Goal: Task Accomplishment & Management: Use online tool/utility

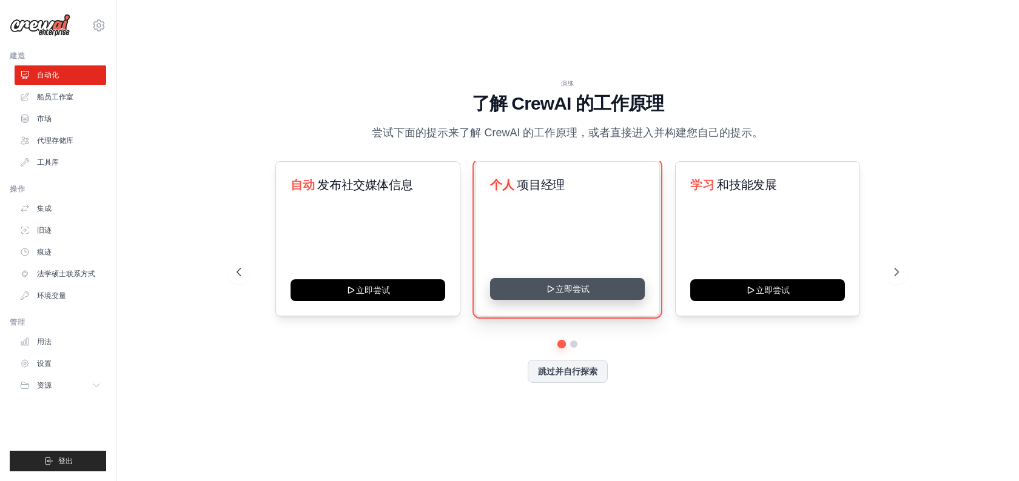
click at [578, 292] on button "立即尝试" at bounding box center [567, 289] width 155 height 22
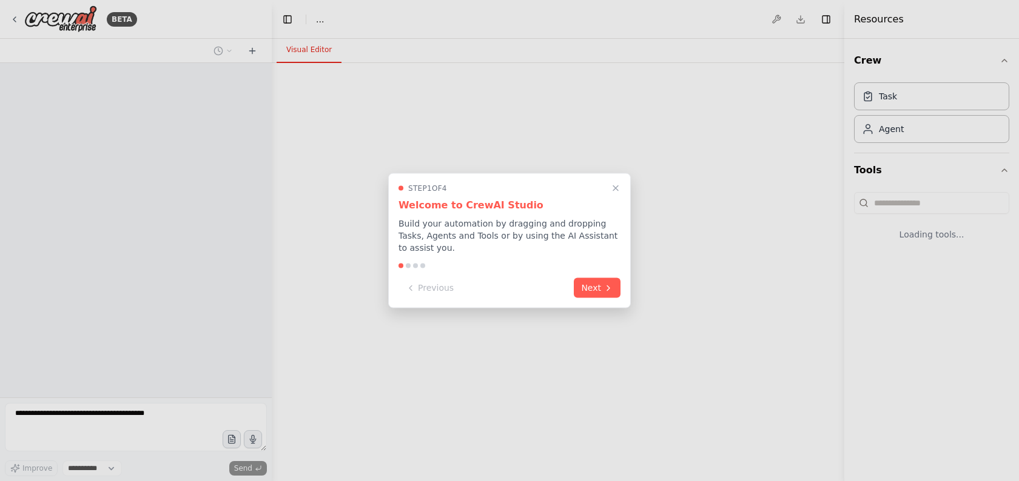
select select "****"
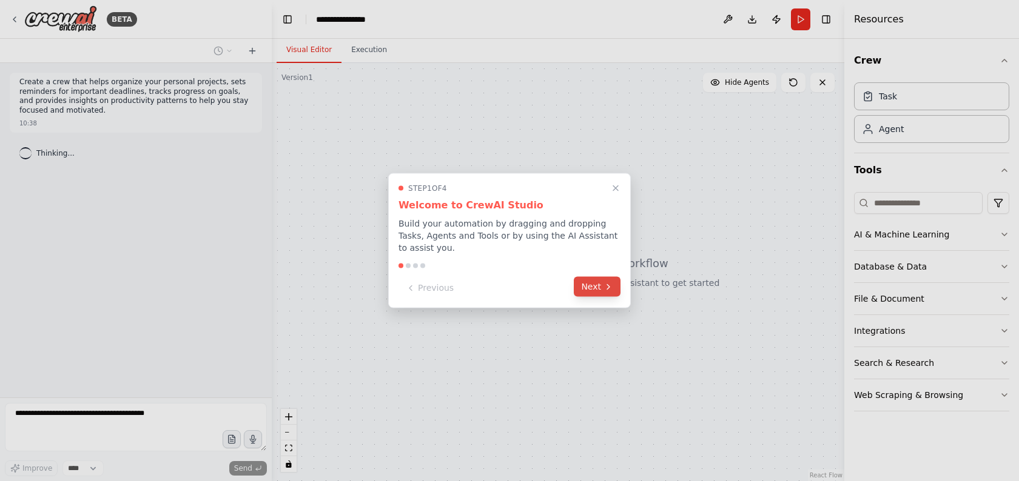
click at [592, 294] on button "Next" at bounding box center [597, 287] width 47 height 20
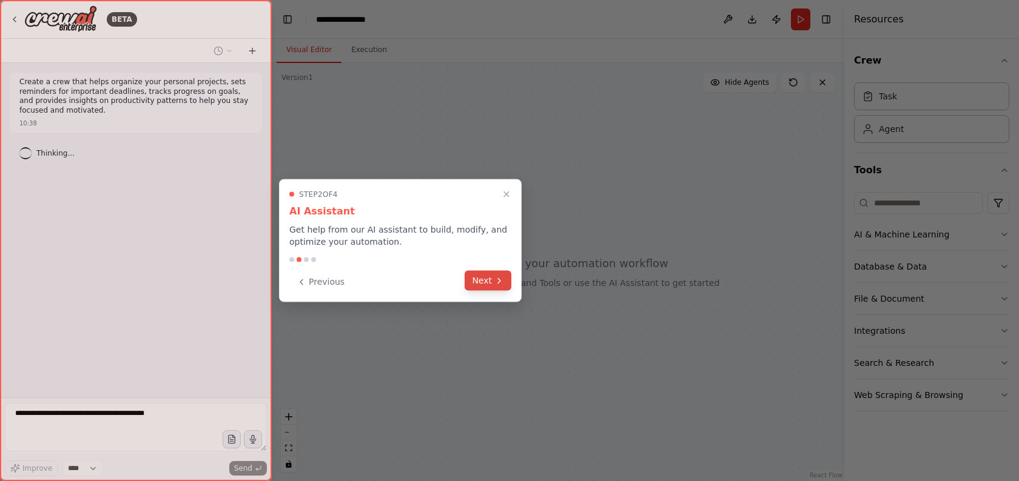
click at [501, 278] on icon at bounding box center [499, 281] width 10 height 10
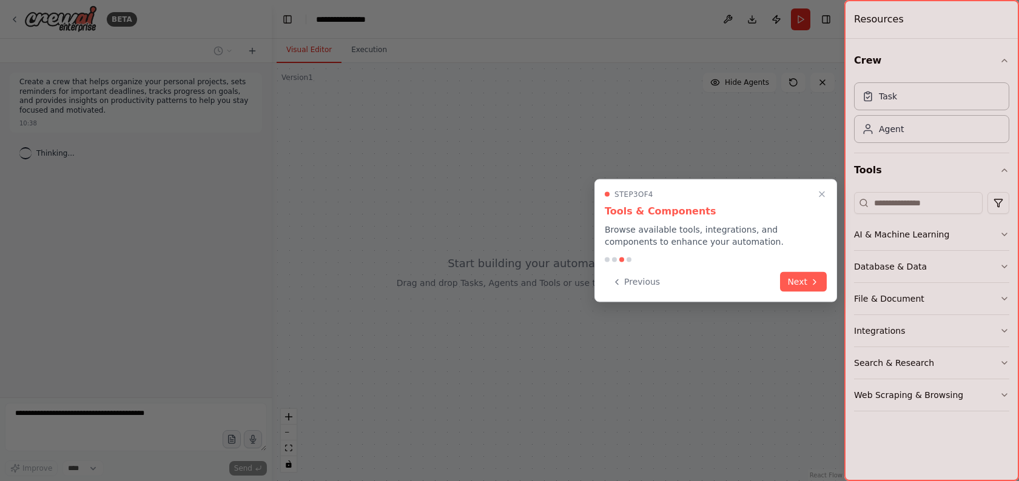
click at [798, 270] on div "Step 3 of 4 Tools & Components Browse available tools, integrations, and compon…" at bounding box center [715, 240] width 243 height 123
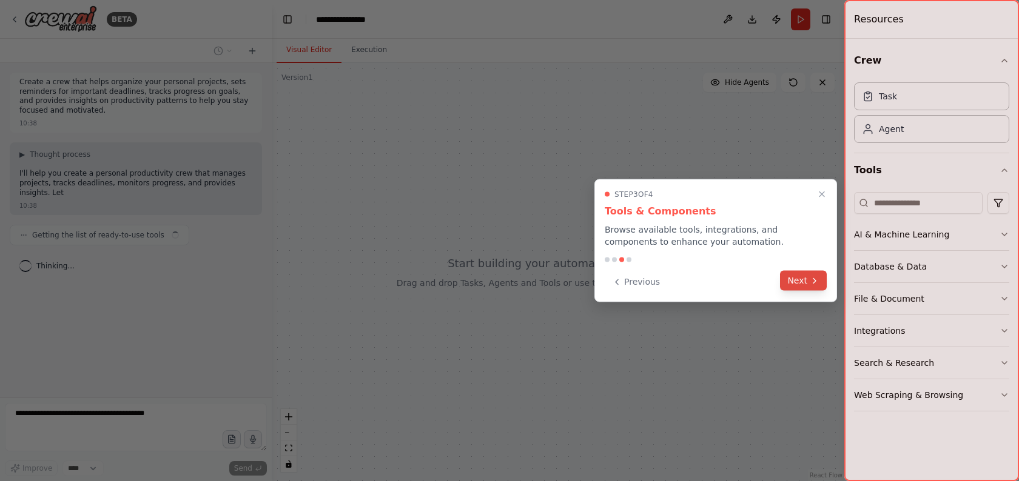
click at [801, 285] on button "Next" at bounding box center [803, 281] width 47 height 20
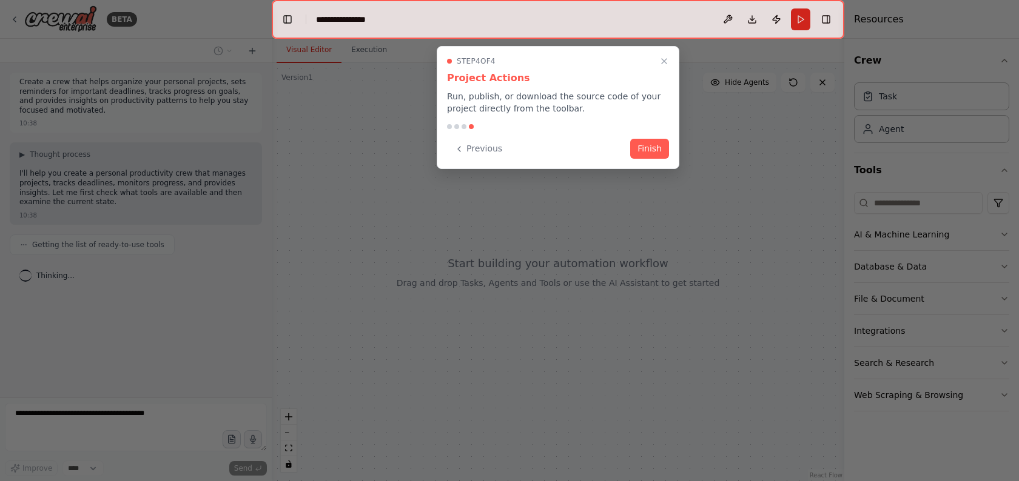
click at [663, 159] on div "Step 4 of 4 Project Actions Run, publish, or download the source code of your p…" at bounding box center [558, 107] width 243 height 123
click at [652, 152] on button "Finish" at bounding box center [649, 148] width 39 height 20
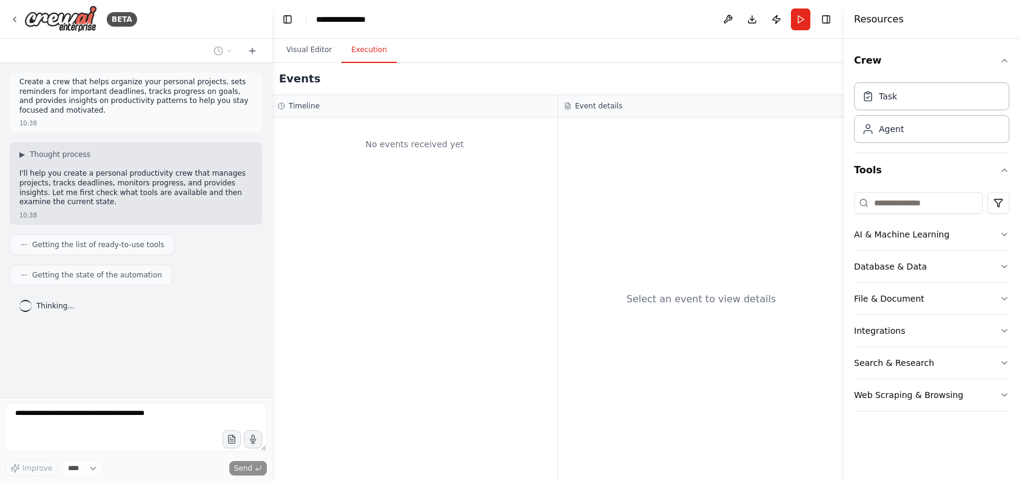
click at [366, 56] on button "Execution" at bounding box center [368, 50] width 55 height 25
click at [306, 54] on button "Visual Editor" at bounding box center [308, 50] width 65 height 25
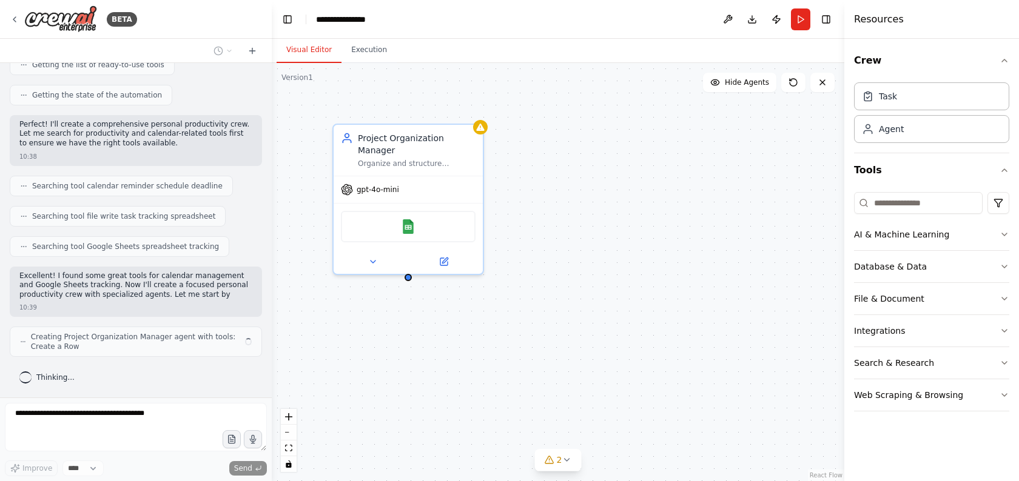
scroll to position [190, 0]
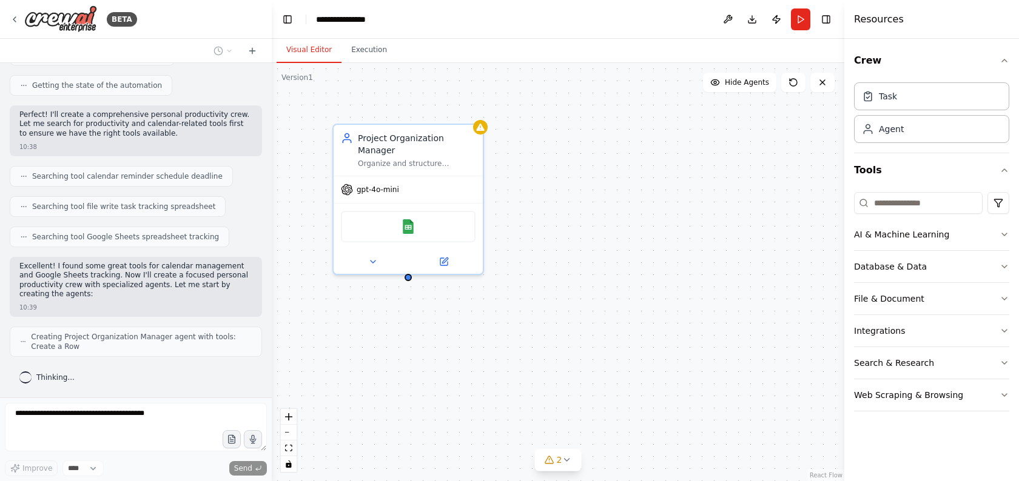
drag, startPoint x: 172, startPoint y: 265, endPoint x: 184, endPoint y: 295, distance: 32.3
click at [184, 295] on p "Excellent! I found some great tools for calendar management and Google Sheets t…" at bounding box center [135, 281] width 233 height 38
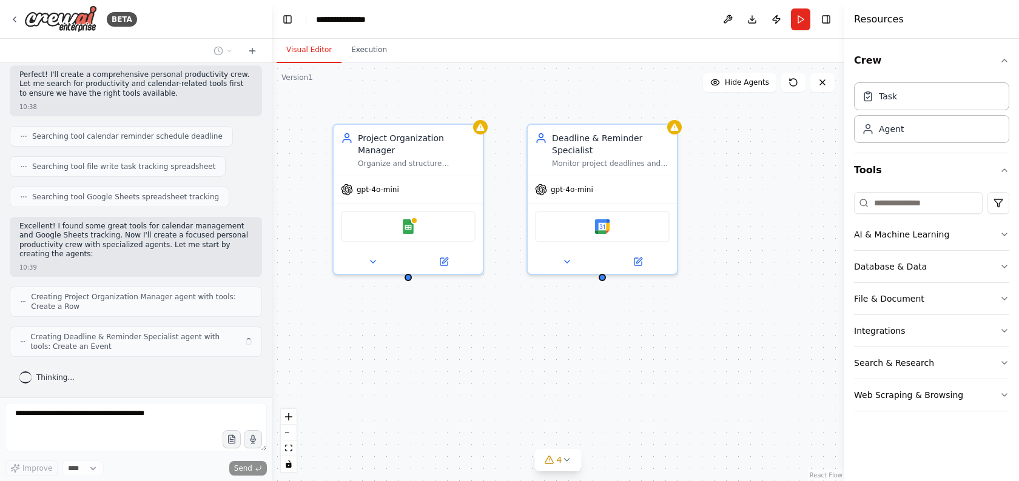
click at [130, 251] on p "Excellent! I found some great tools for calendar management and Google Sheets t…" at bounding box center [135, 241] width 233 height 38
click at [392, 166] on div "Organize and structure personal projects by creating clear project breakdowns, …" at bounding box center [417, 161] width 118 height 10
click at [895, 129] on div "Agent" at bounding box center [890, 128] width 25 height 12
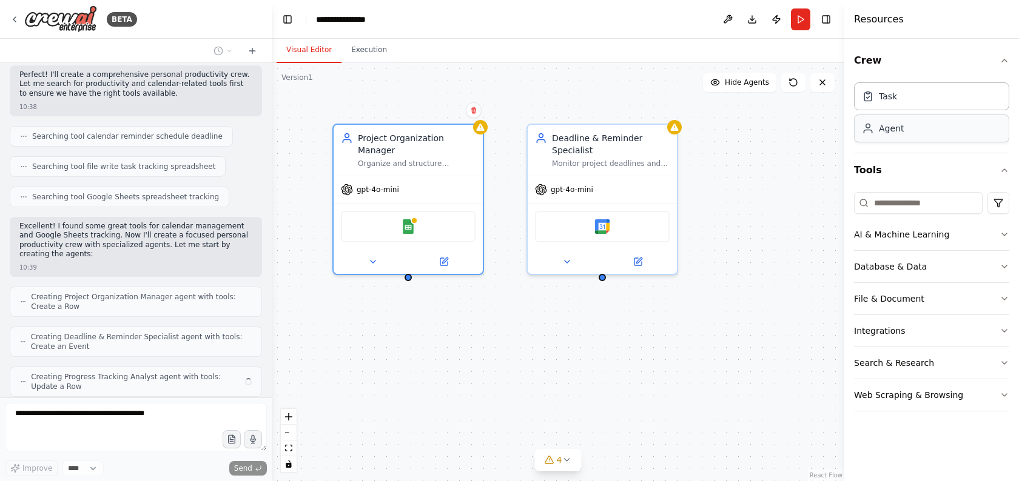
scroll to position [270, 0]
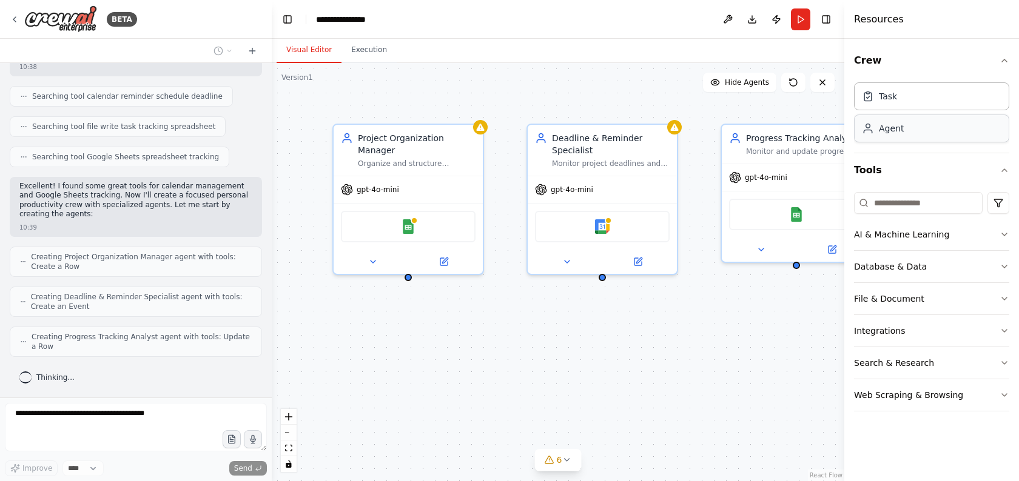
click at [914, 133] on div "Agent" at bounding box center [931, 129] width 155 height 28
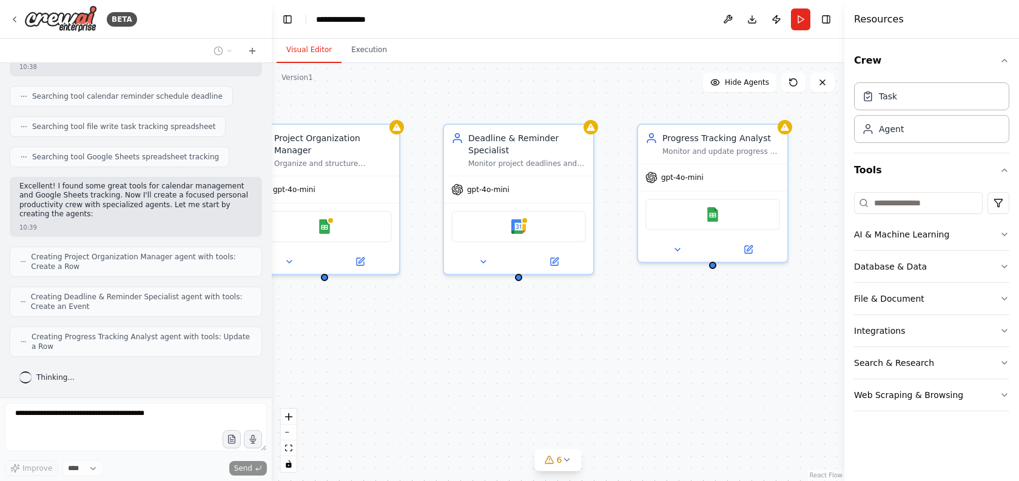
drag, startPoint x: 702, startPoint y: 327, endPoint x: 618, endPoint y: 327, distance: 83.7
click at [618, 327] on div "Project Organization Manager Organize and structure personal projects by creati…" at bounding box center [558, 272] width 572 height 418
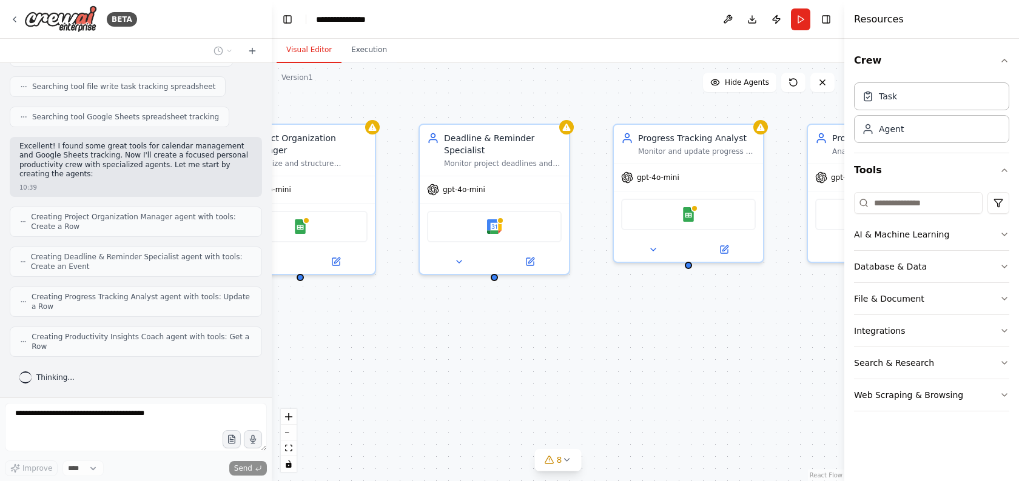
drag, startPoint x: 618, startPoint y: 327, endPoint x: 594, endPoint y: 327, distance: 24.3
click at [594, 327] on div "Project Organization Manager Organize and structure personal projects by creati…" at bounding box center [558, 272] width 572 height 418
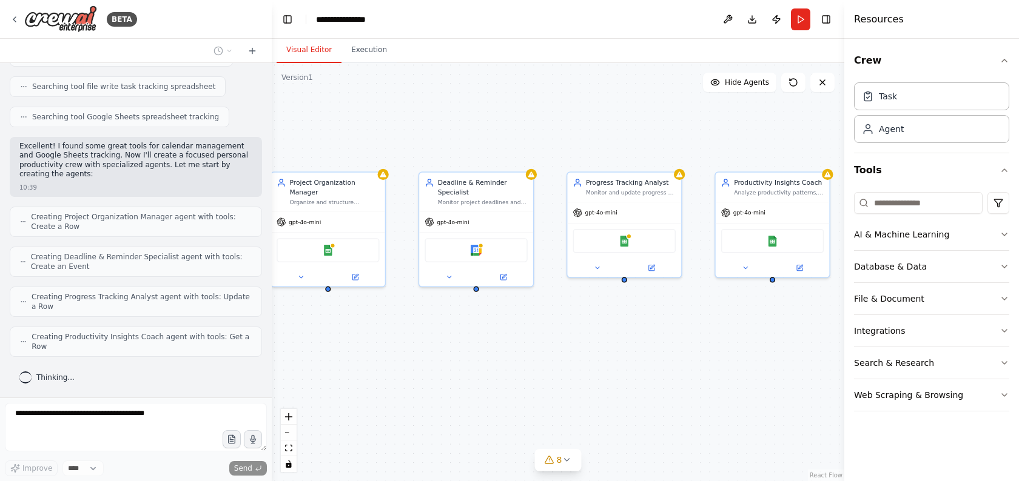
drag, startPoint x: 555, startPoint y: 344, endPoint x: 514, endPoint y: 344, distance: 41.8
click at [514, 344] on div "Project Organization Manager Organize and structure personal projects by creati…" at bounding box center [558, 272] width 572 height 418
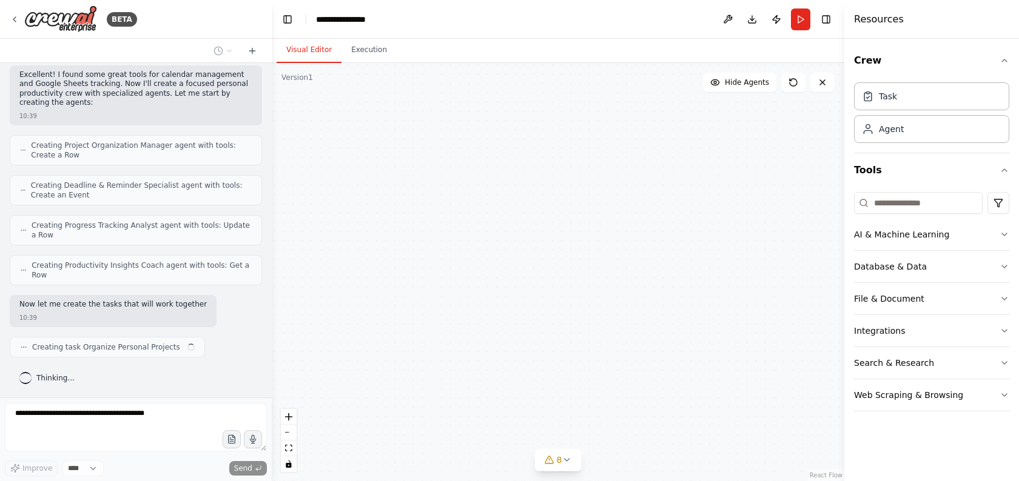
scroll to position [391, 0]
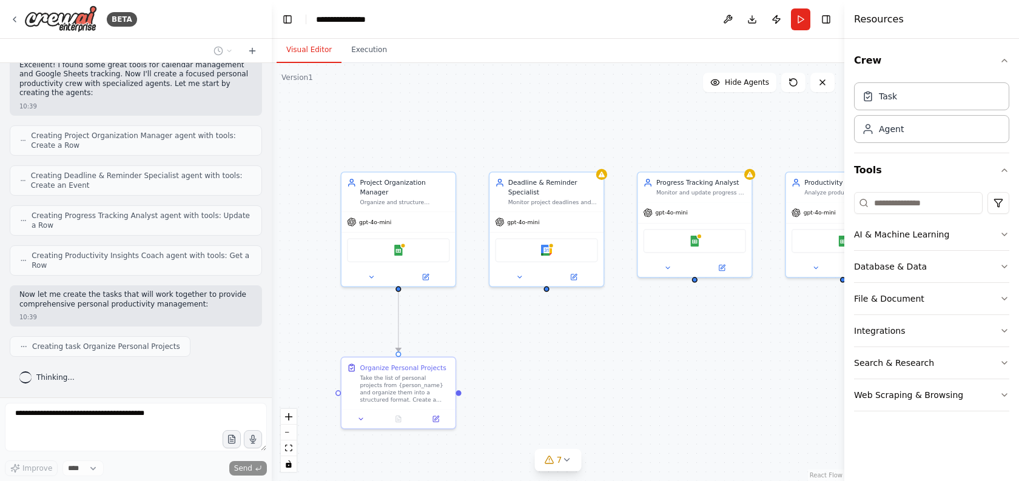
drag, startPoint x: 515, startPoint y: 335, endPoint x: 586, endPoint y: 335, distance: 70.3
click at [586, 335] on div ".deletable-edge-delete-btn { width: 20px; height: 20px; border: 0px solid #ffff…" at bounding box center [558, 272] width 572 height 418
click at [412, 381] on div "Take the list of personal projects from {person_name} and organize them into a …" at bounding box center [405, 388] width 90 height 30
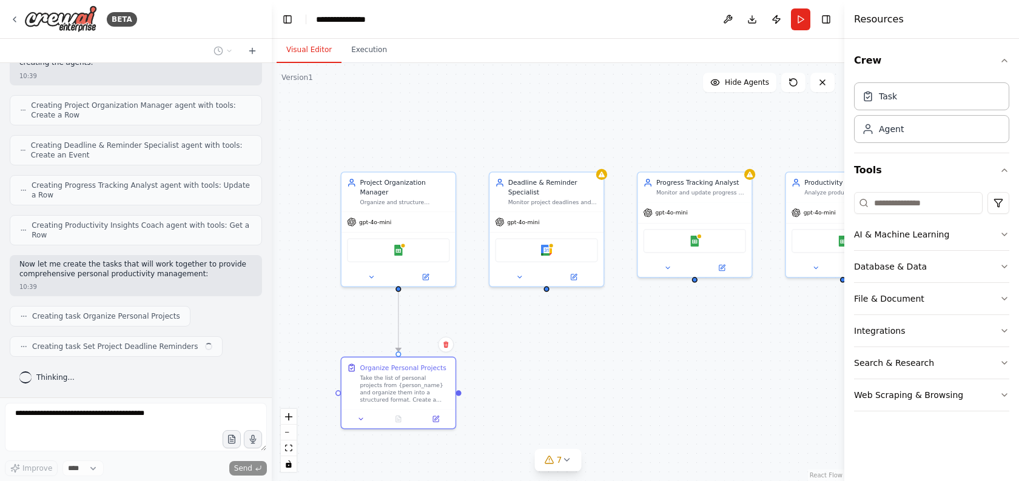
click at [503, 346] on div ".deletable-edge-delete-btn { width: 20px; height: 20px; border: 0px solid #ffff…" at bounding box center [558, 272] width 572 height 418
click at [522, 201] on div "Monitor project deadlines and create calendar events with appropriate reminders…" at bounding box center [553, 200] width 90 height 7
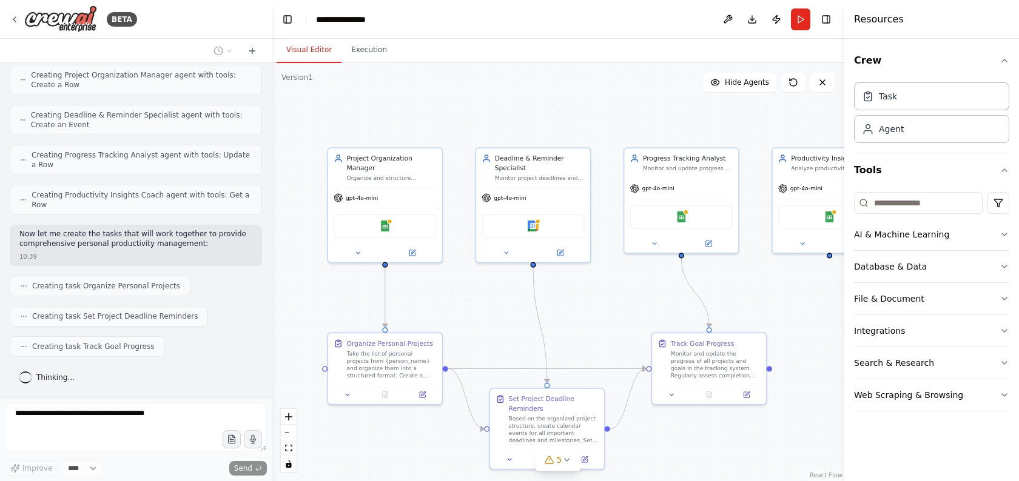
drag, startPoint x: 650, startPoint y: 340, endPoint x: 637, endPoint y: 315, distance: 27.7
click at [637, 315] on div ".deletable-edge-delete-btn { width: 20px; height: 20px; border: 0px solid #ffff…" at bounding box center [558, 272] width 572 height 418
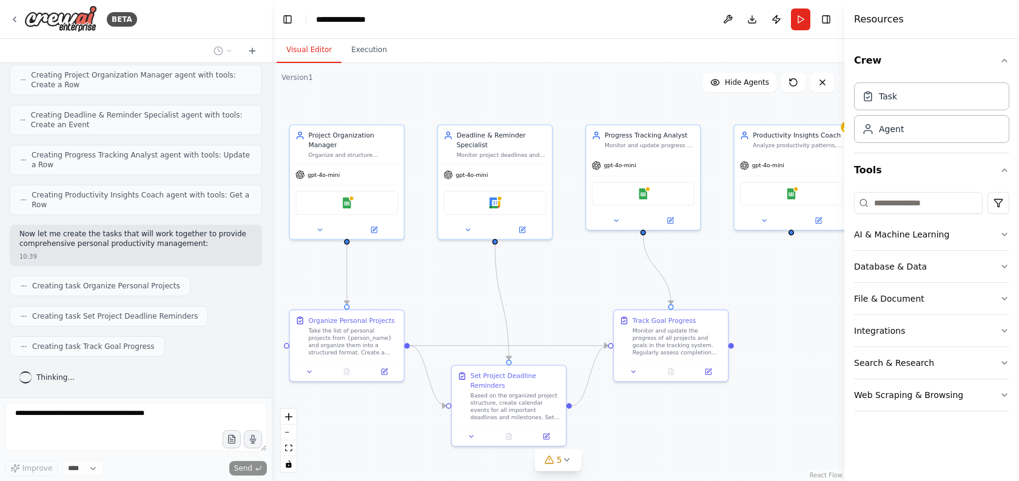
drag, startPoint x: 637, startPoint y: 315, endPoint x: 598, endPoint y: 292, distance: 44.6
click at [598, 292] on div ".deletable-edge-delete-btn { width: 20px; height: 20px; border: 0px solid #ffff…" at bounding box center [558, 272] width 572 height 418
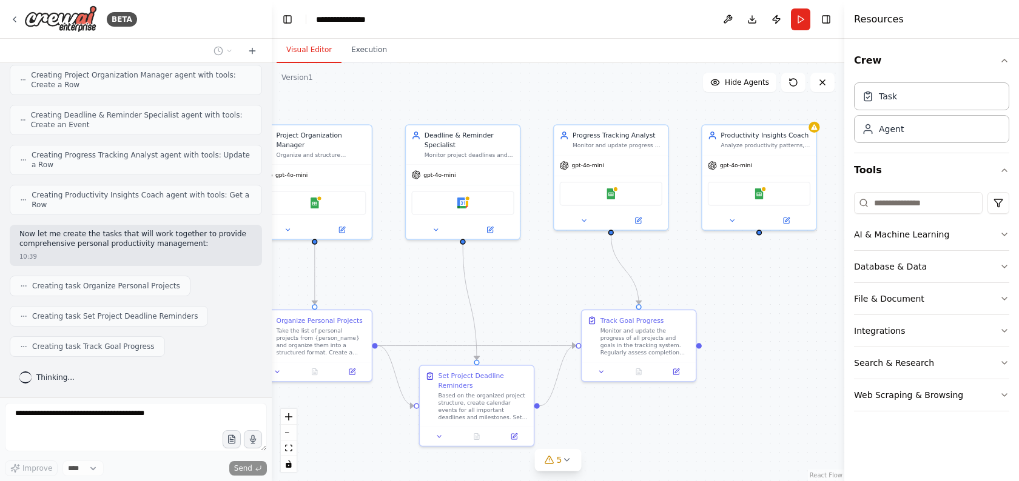
drag, startPoint x: 598, startPoint y: 292, endPoint x: 566, endPoint y: 292, distance: 32.1
click at [566, 292] on div ".deletable-edge-delete-btn { width: 20px; height: 20px; border: 0px solid #ffff…" at bounding box center [558, 272] width 572 height 418
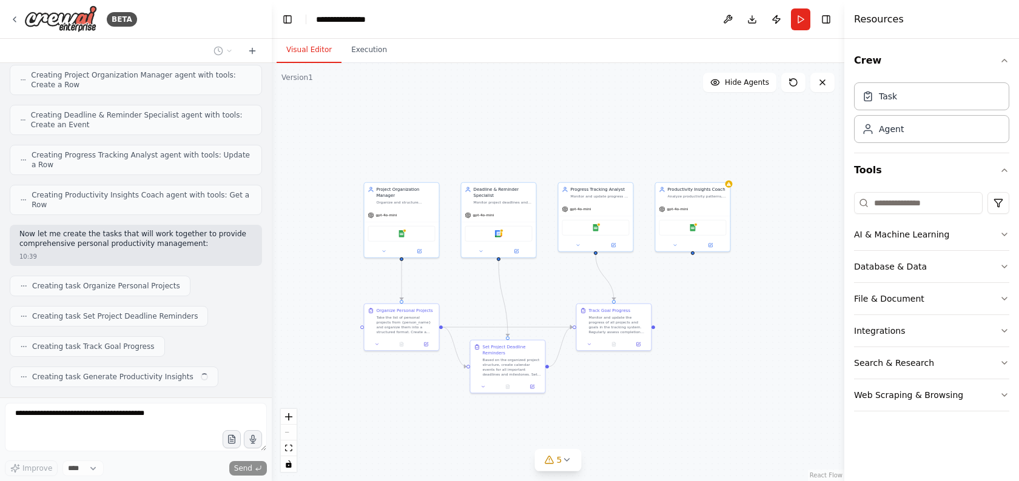
scroll to position [482, 0]
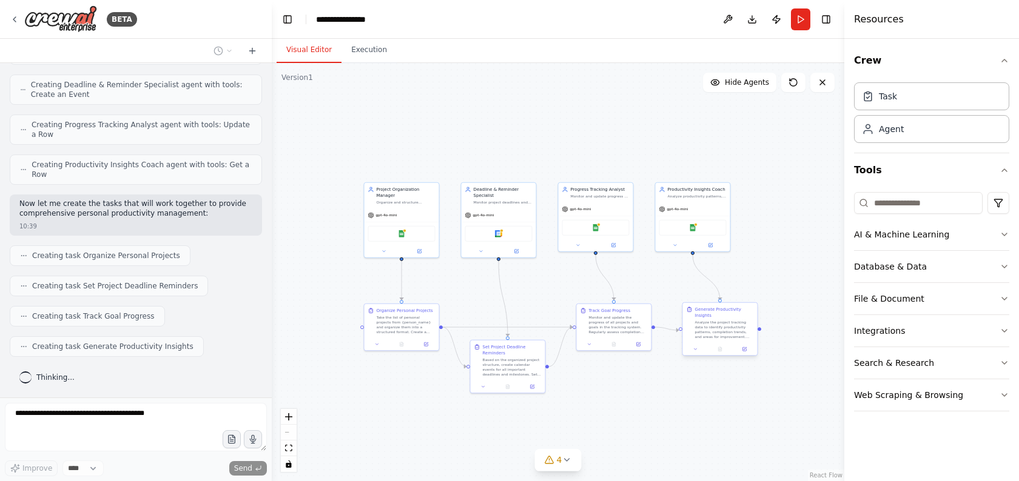
click at [735, 333] on div "Analyze the project tracking data to identify productivity patterns, completion…" at bounding box center [724, 329] width 59 height 19
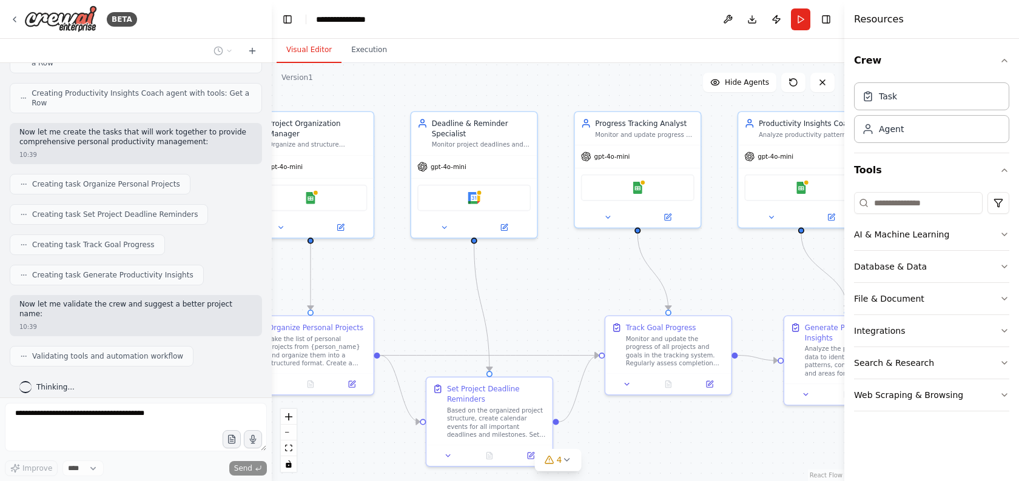
scroll to position [584, 0]
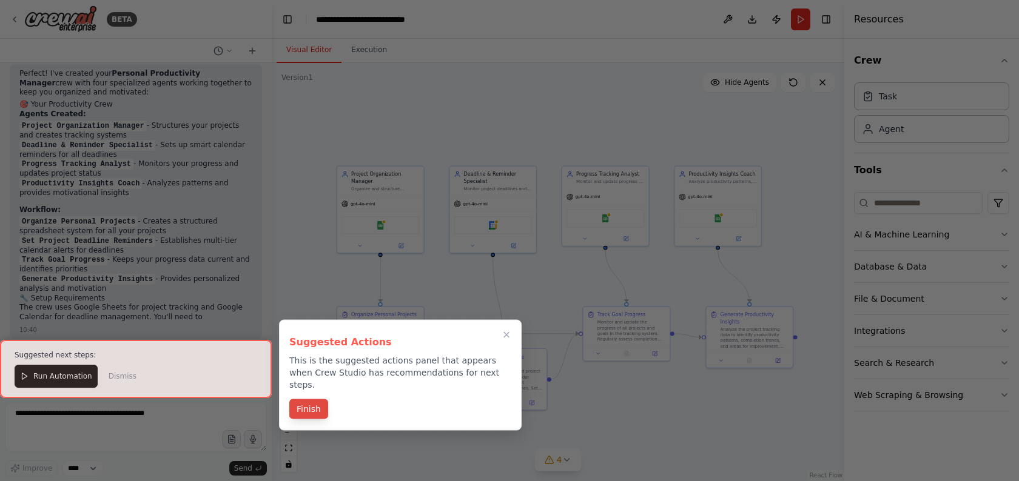
click at [310, 400] on button "Finish" at bounding box center [308, 410] width 39 height 20
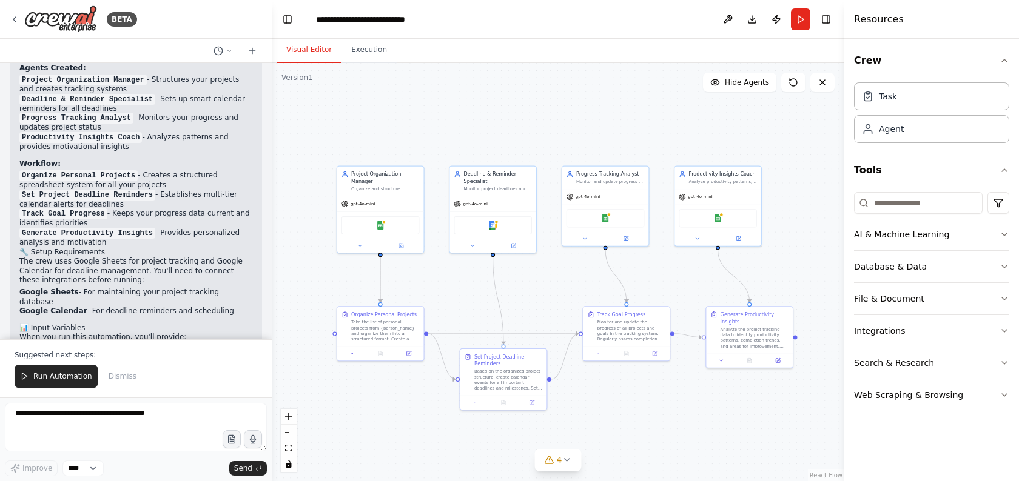
scroll to position [1010, 0]
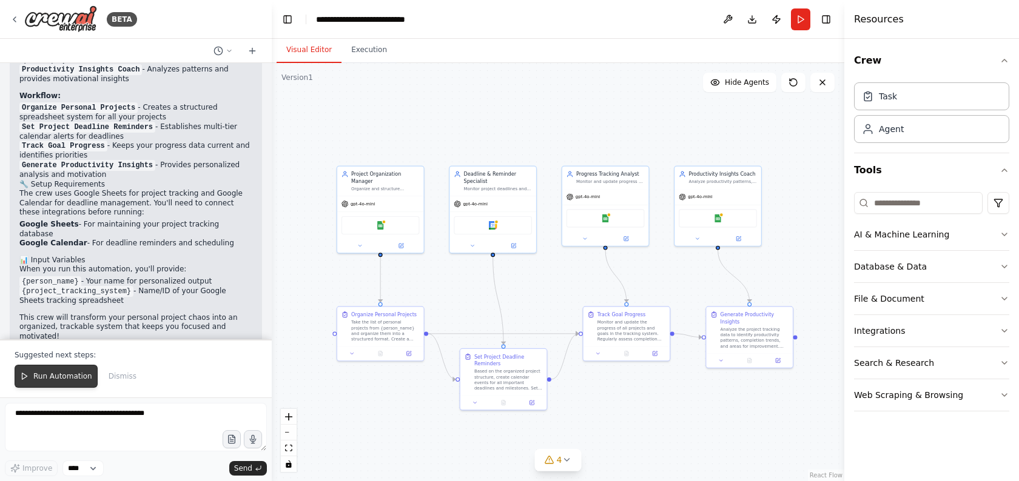
click at [62, 371] on button "Run Automation" at bounding box center [56, 376] width 83 height 23
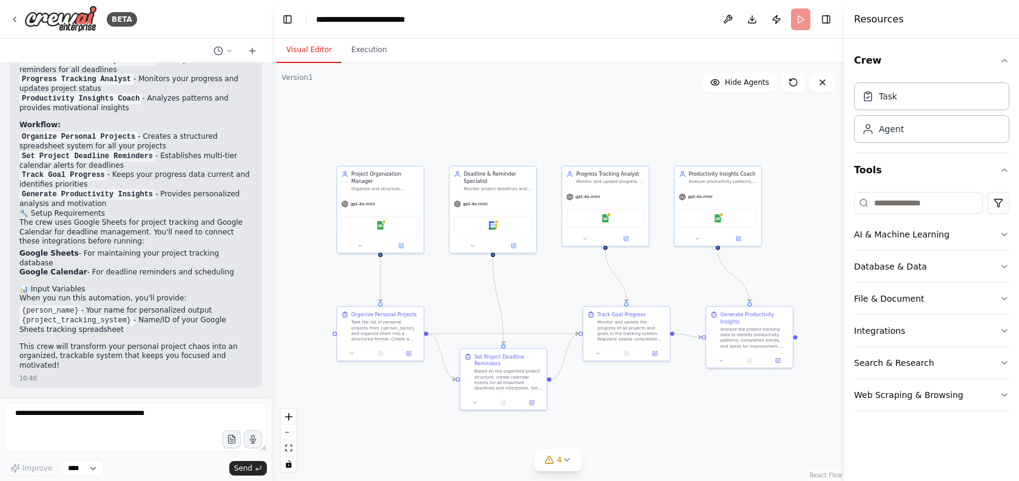
scroll to position [952, 0]
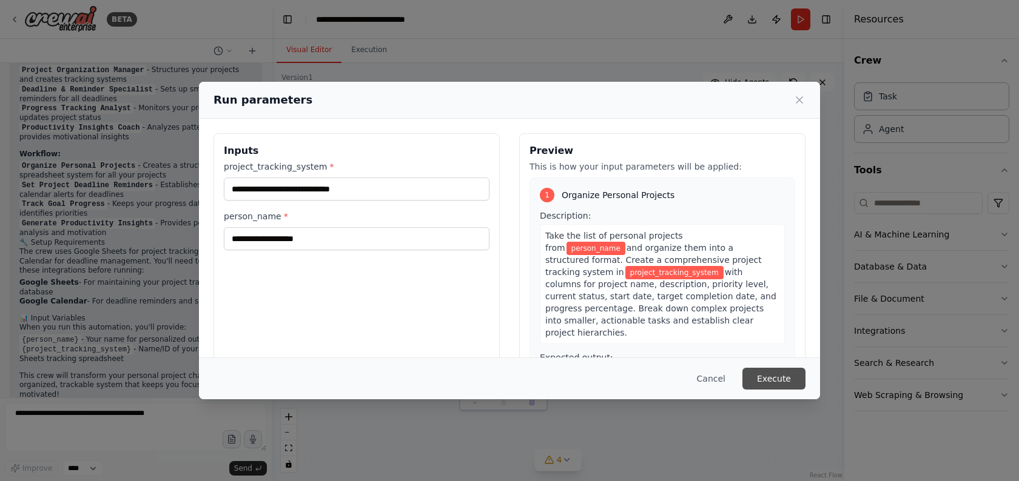
click at [779, 380] on button "Execute" at bounding box center [773, 379] width 63 height 22
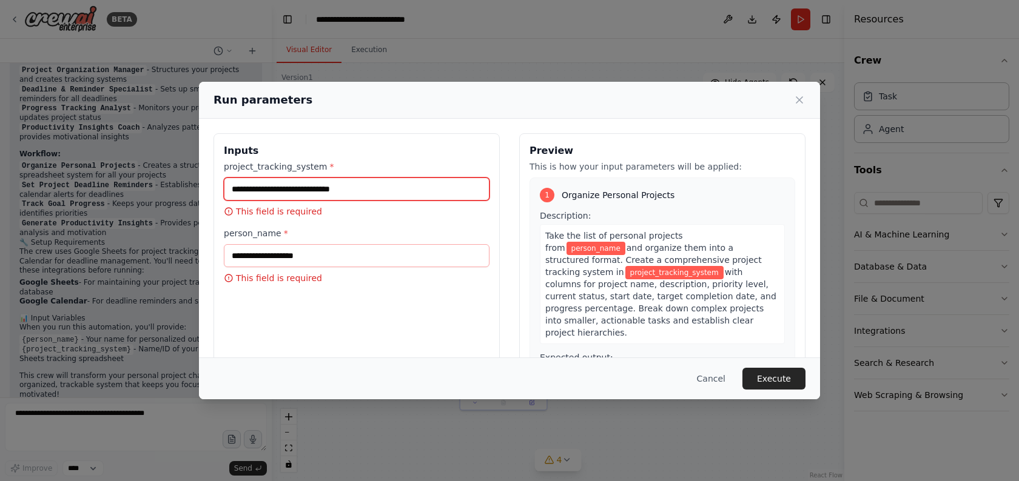
click at [369, 196] on input "project_tracking_system *" at bounding box center [357, 189] width 266 height 23
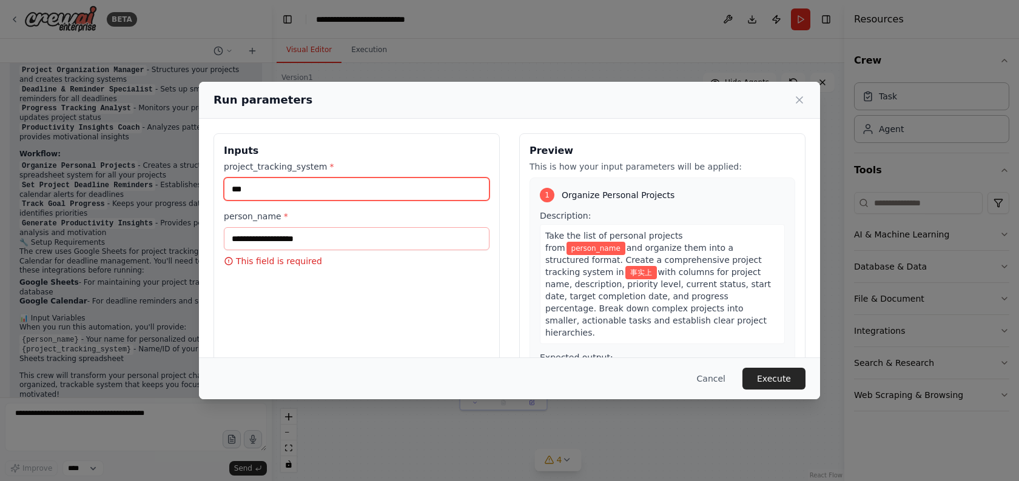
type input "***"
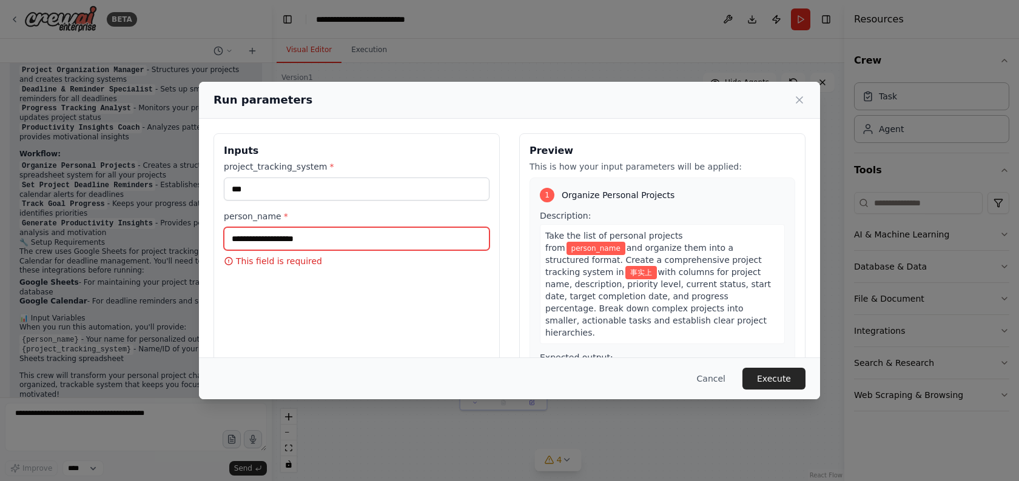
click at [363, 248] on input "person_name *" at bounding box center [357, 238] width 266 height 23
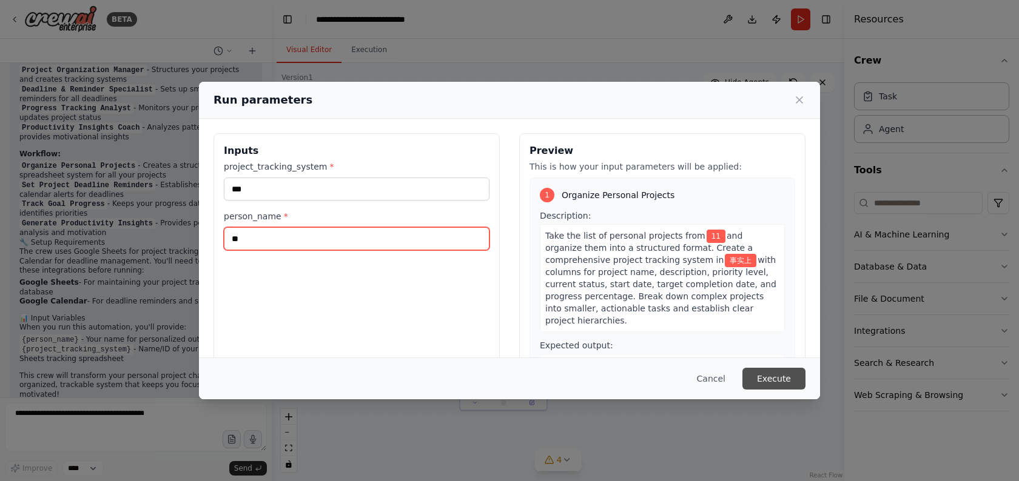
type input "**"
click at [777, 386] on button "Execute" at bounding box center [773, 379] width 63 height 22
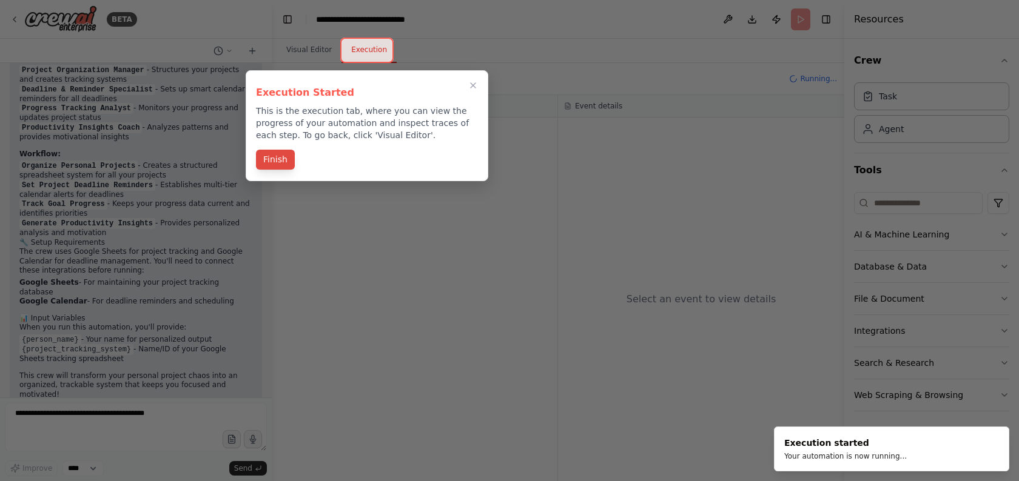
click at [284, 162] on button "Finish" at bounding box center [275, 160] width 39 height 20
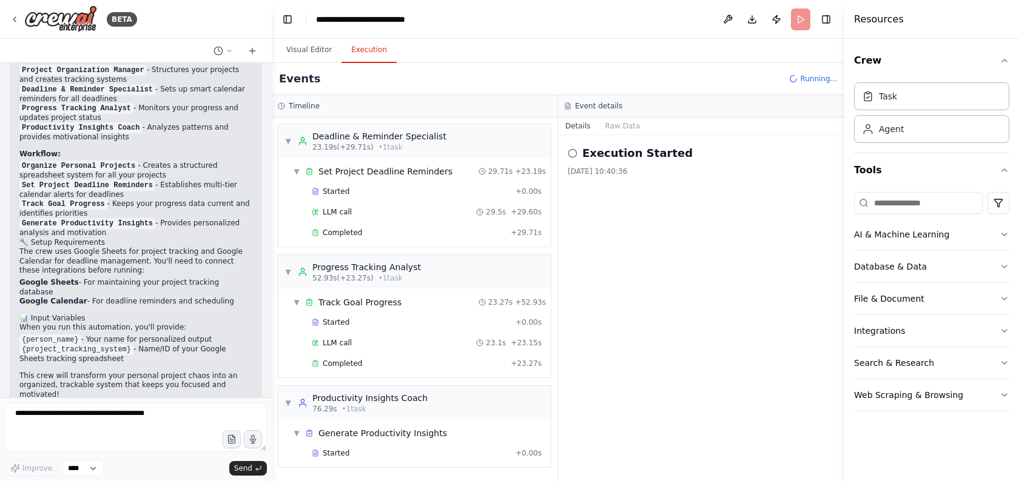
scroll to position [152, 0]
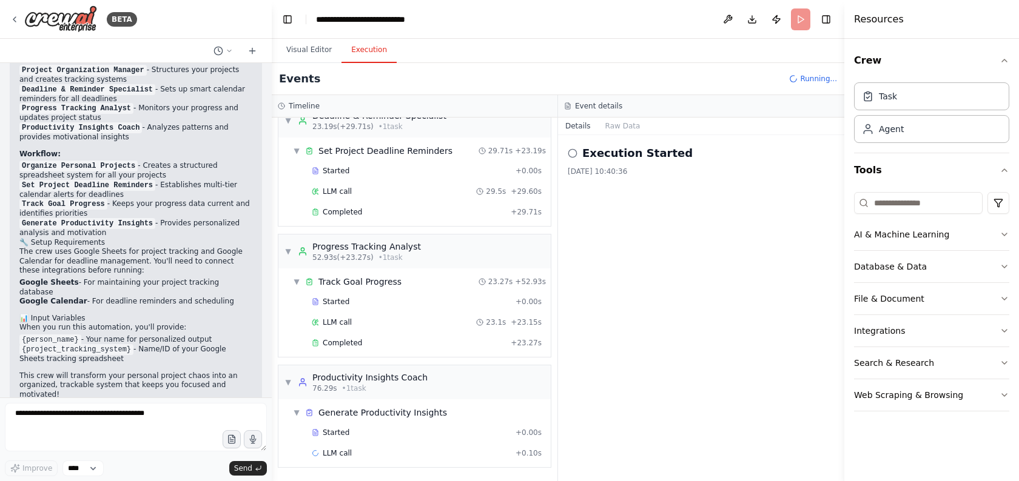
drag, startPoint x: 167, startPoint y: 234, endPoint x: 183, endPoint y: 319, distance: 86.4
click at [183, 319] on div "Perfect! I've created your Personal Productivity Manager crew with four special…" at bounding box center [135, 207] width 233 height 389
click at [183, 335] on li "{person_name} - Your name for personalized output" at bounding box center [135, 340] width 233 height 10
drag, startPoint x: 166, startPoint y: 287, endPoint x: 173, endPoint y: 358, distance: 71.3
click at [173, 358] on div "Perfect! I've created your Personal Productivity Manager crew with four special…" at bounding box center [135, 207] width 233 height 389
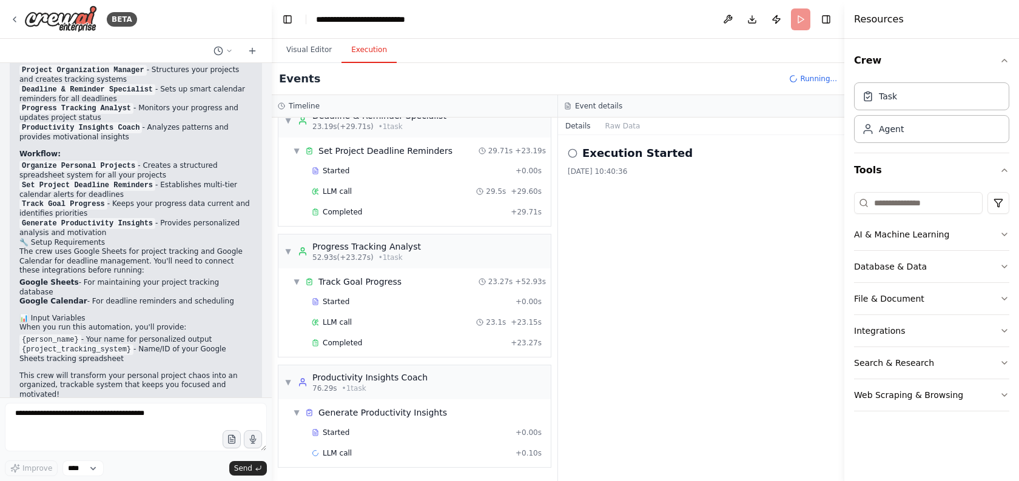
click at [173, 372] on p "This crew will transform your personal project chaos into an organized, trackab…" at bounding box center [135, 386] width 233 height 28
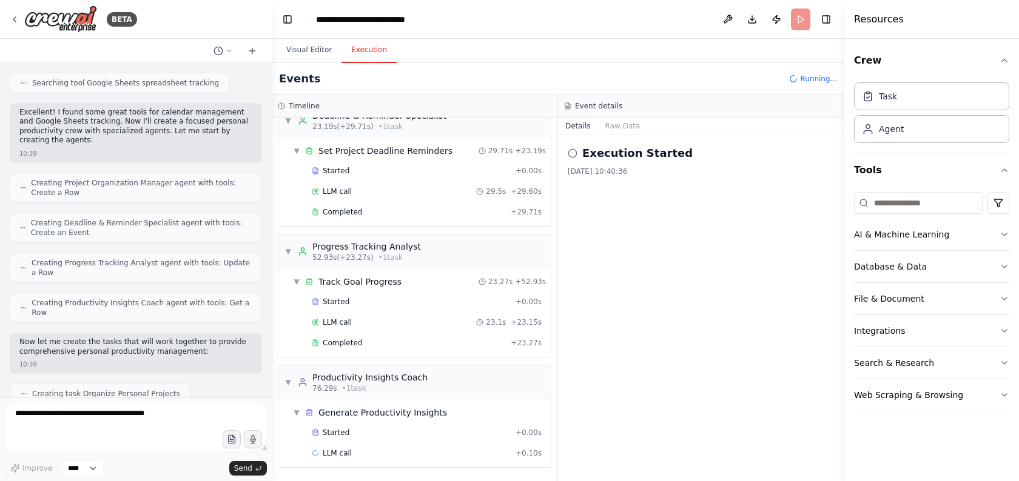
scroll to position [313, 0]
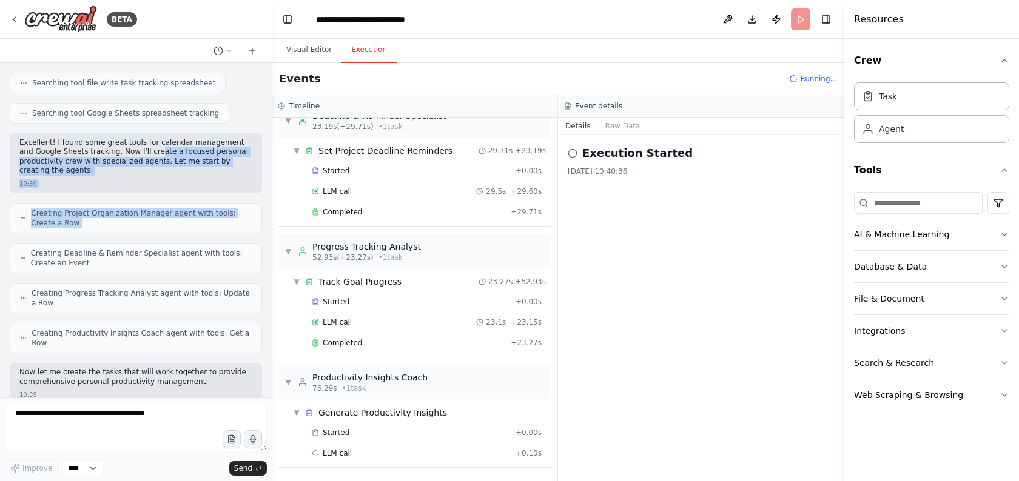
drag, startPoint x: 141, startPoint y: 154, endPoint x: 157, endPoint y: 248, distance: 95.4
click at [157, 248] on div "Create a crew that helps organize your personal projects, sets reminders for im…" at bounding box center [136, 230] width 272 height 335
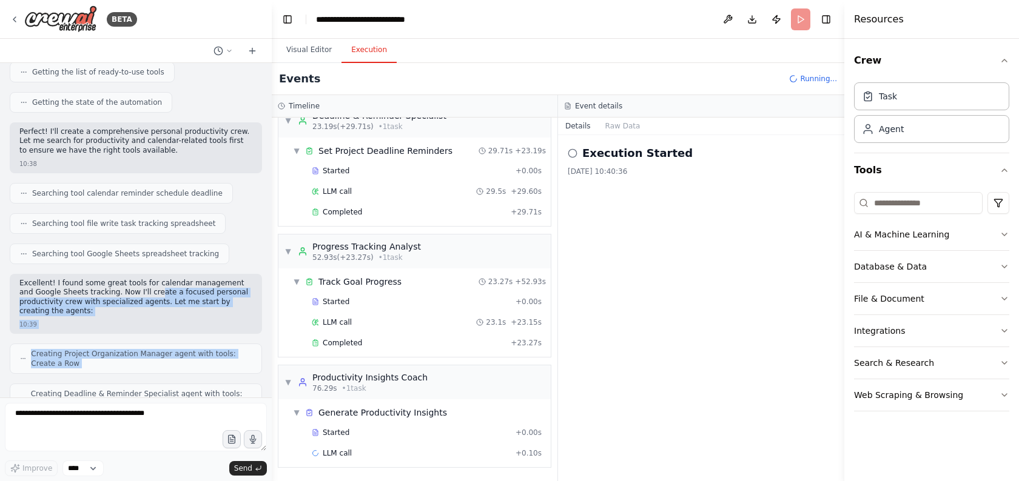
scroll to position [0, 0]
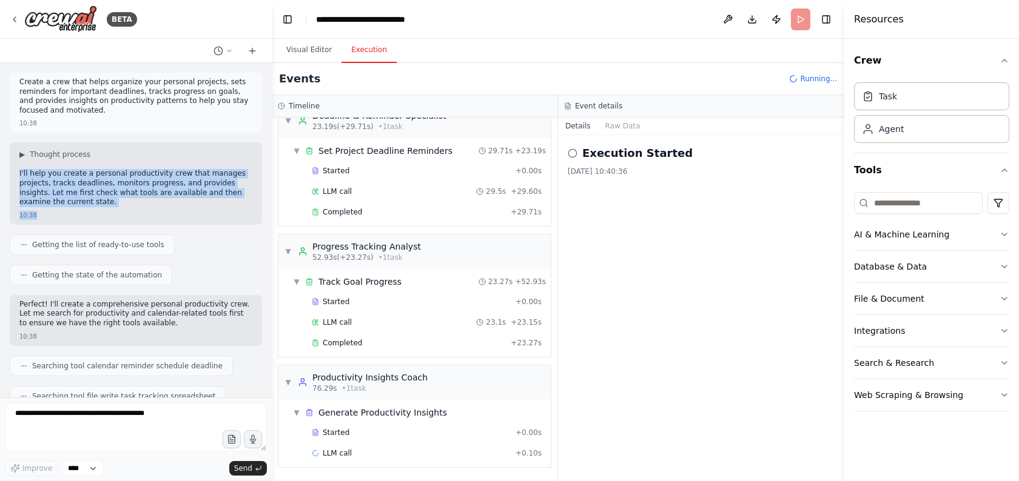
drag, startPoint x: 115, startPoint y: 166, endPoint x: 127, endPoint y: 223, distance: 59.0
click at [127, 223] on div "▶ Thought process I'll help you create a personal productivity crew that manage…" at bounding box center [136, 183] width 252 height 82
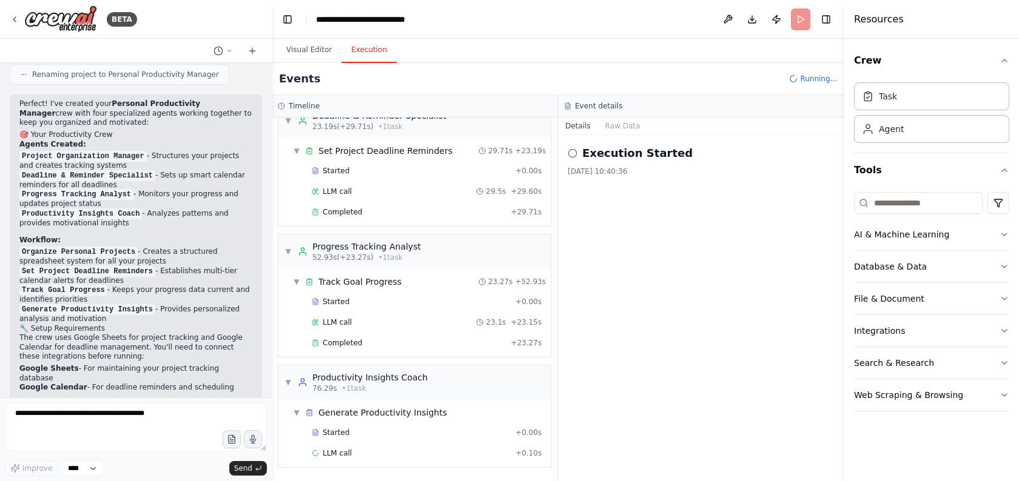
scroll to position [952, 0]
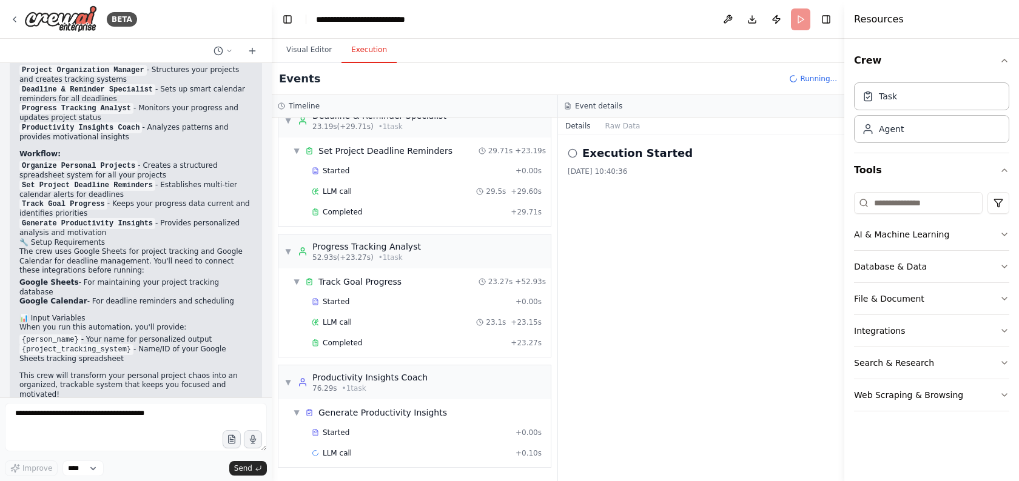
drag, startPoint x: 135, startPoint y: 187, endPoint x: 152, endPoint y: 330, distance: 144.1
click at [152, 330] on div "Perfect! I've created your Personal Productivity Manager crew with four special…" at bounding box center [135, 207] width 233 height 389
click at [152, 345] on li "{project_tracking_system} - Name/ID of your Google Sheets tracking spreadsheet" at bounding box center [135, 354] width 233 height 19
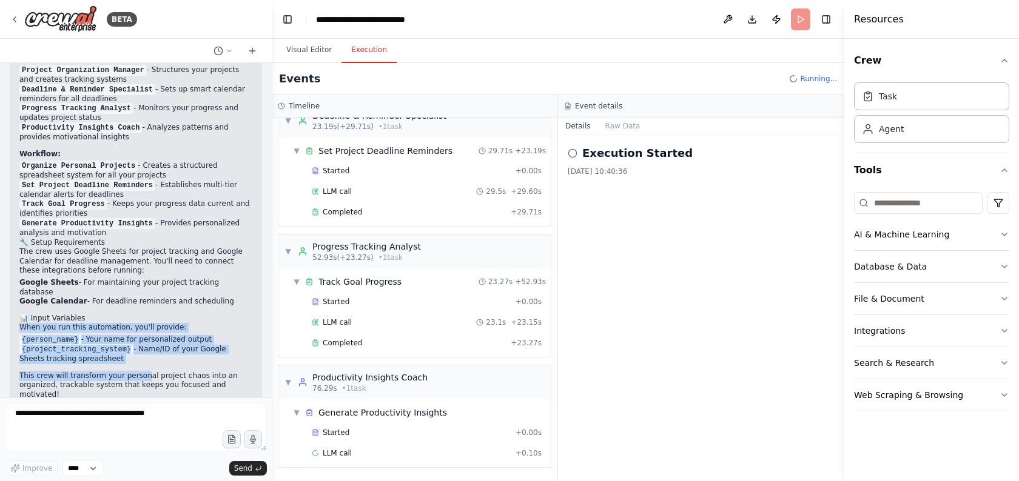
drag, startPoint x: 133, startPoint y: 297, endPoint x: 144, endPoint y: 361, distance: 65.3
click at [144, 361] on div "Perfect! I've created your Personal Productivity Manager crew with four special…" at bounding box center [135, 207] width 233 height 389
click at [144, 372] on p "This crew will transform your personal project chaos into an organized, trackab…" at bounding box center [135, 386] width 233 height 28
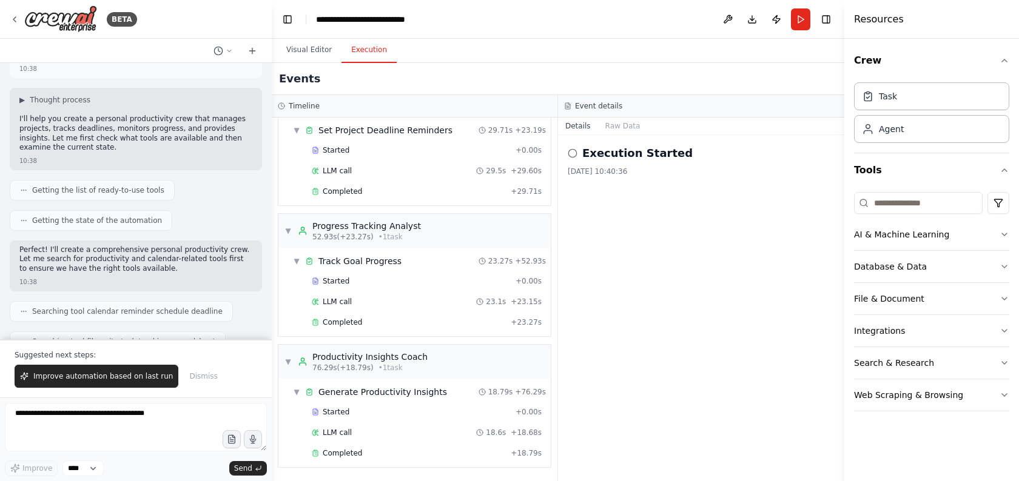
scroll to position [0, 0]
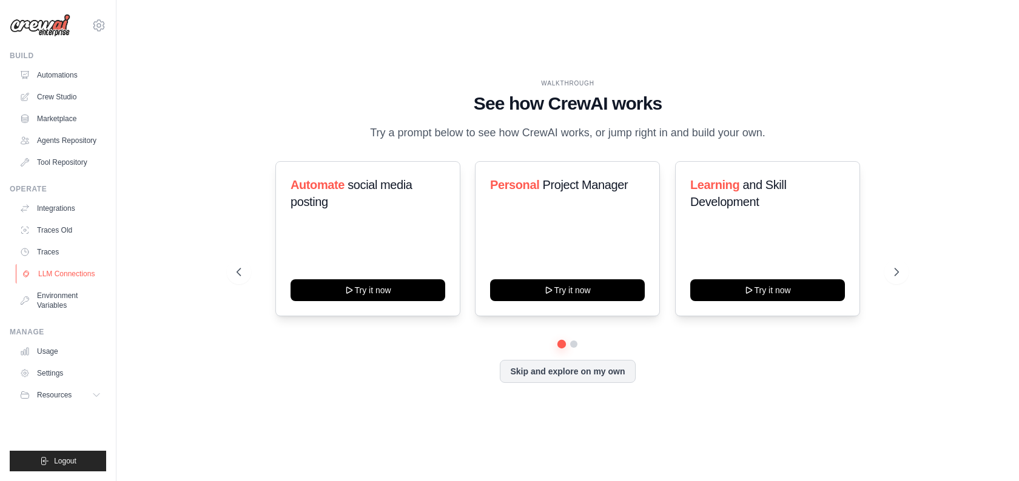
click at [60, 271] on link "LLM Connections" at bounding box center [62, 273] width 92 height 19
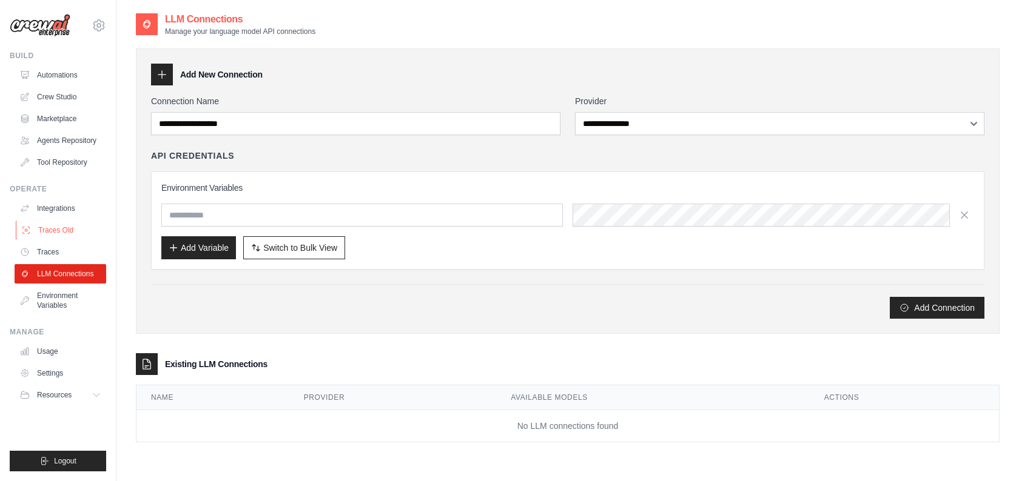
click at [42, 238] on link "Traces Old" at bounding box center [62, 230] width 92 height 19
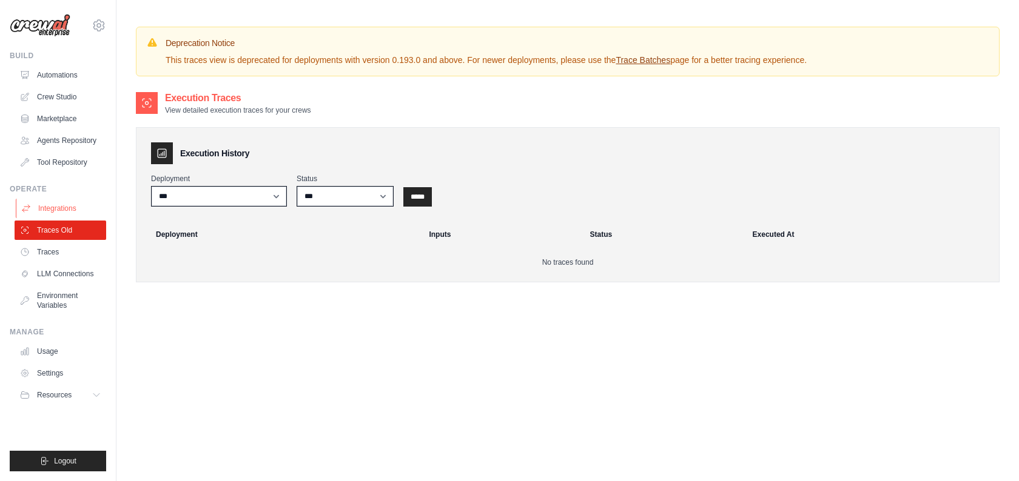
click at [41, 216] on link "Integrations" at bounding box center [62, 208] width 92 height 19
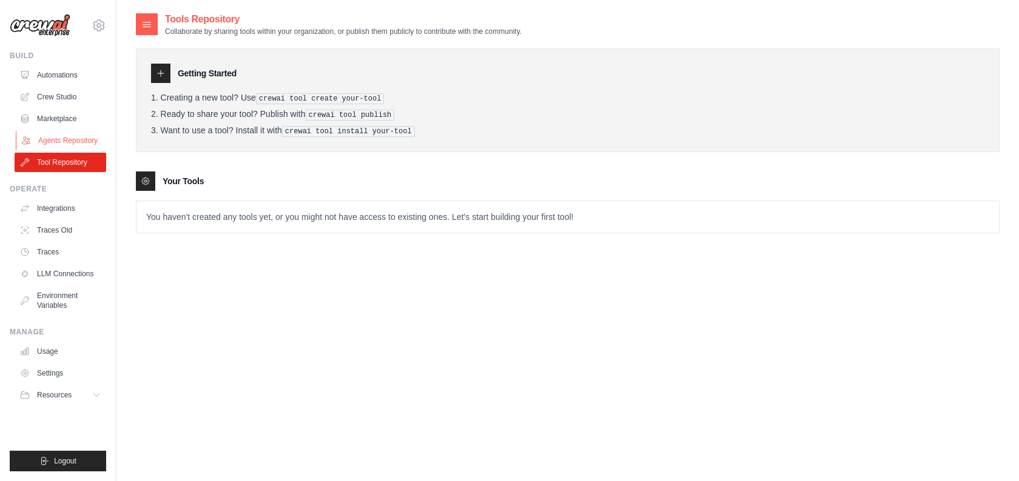
click at [56, 144] on link "Agents Repository" at bounding box center [62, 140] width 92 height 19
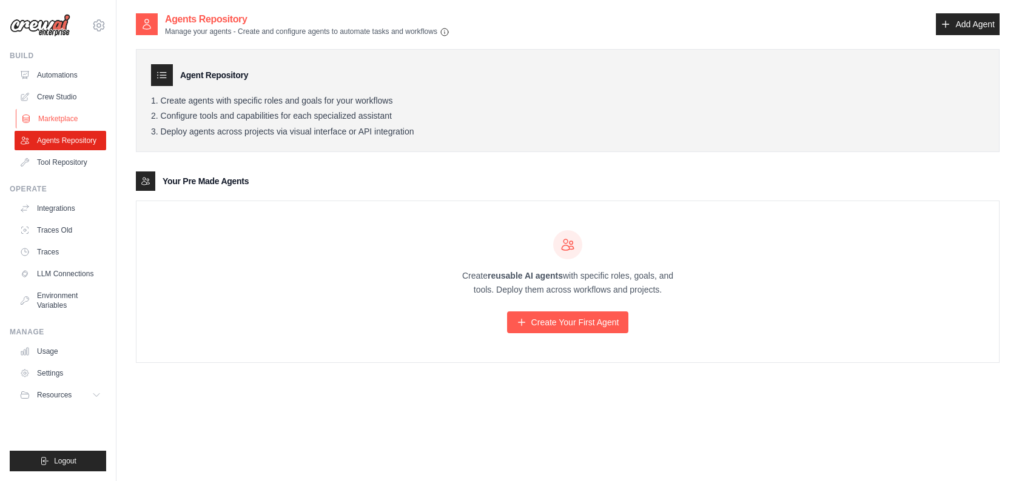
click at [52, 124] on link "Marketplace" at bounding box center [62, 118] width 92 height 19
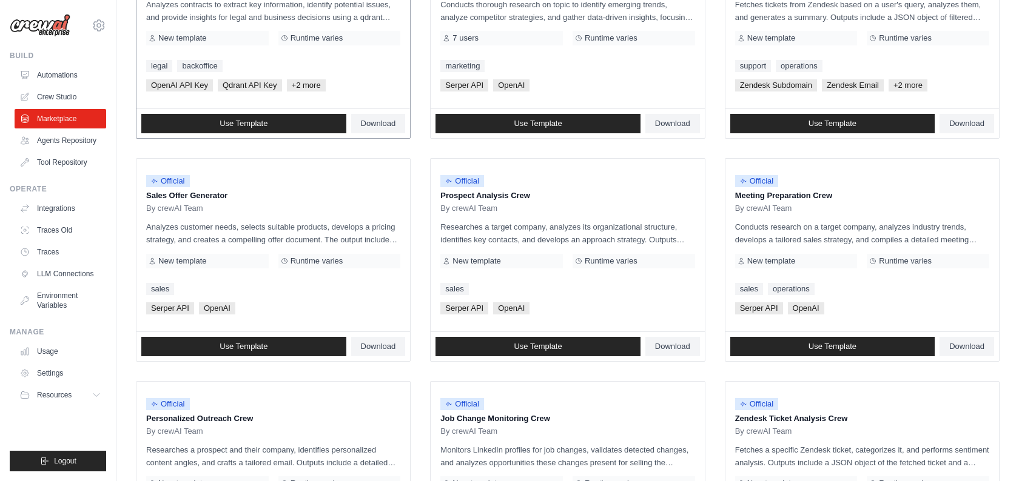
scroll to position [333, 0]
